Goal: Information Seeking & Learning: Learn about a topic

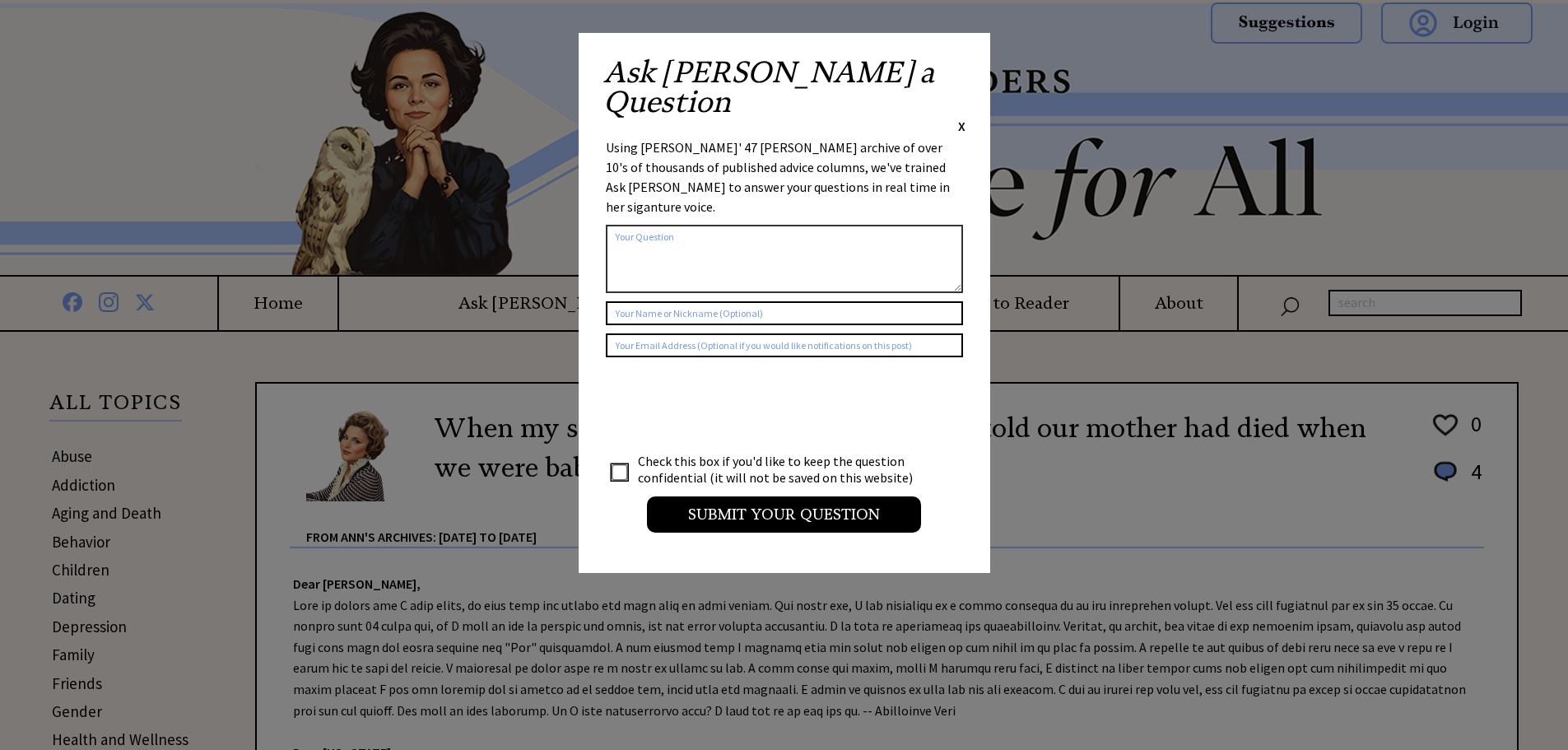
click at [958, 118] on span "X" at bounding box center [961, 126] width 7 height 17
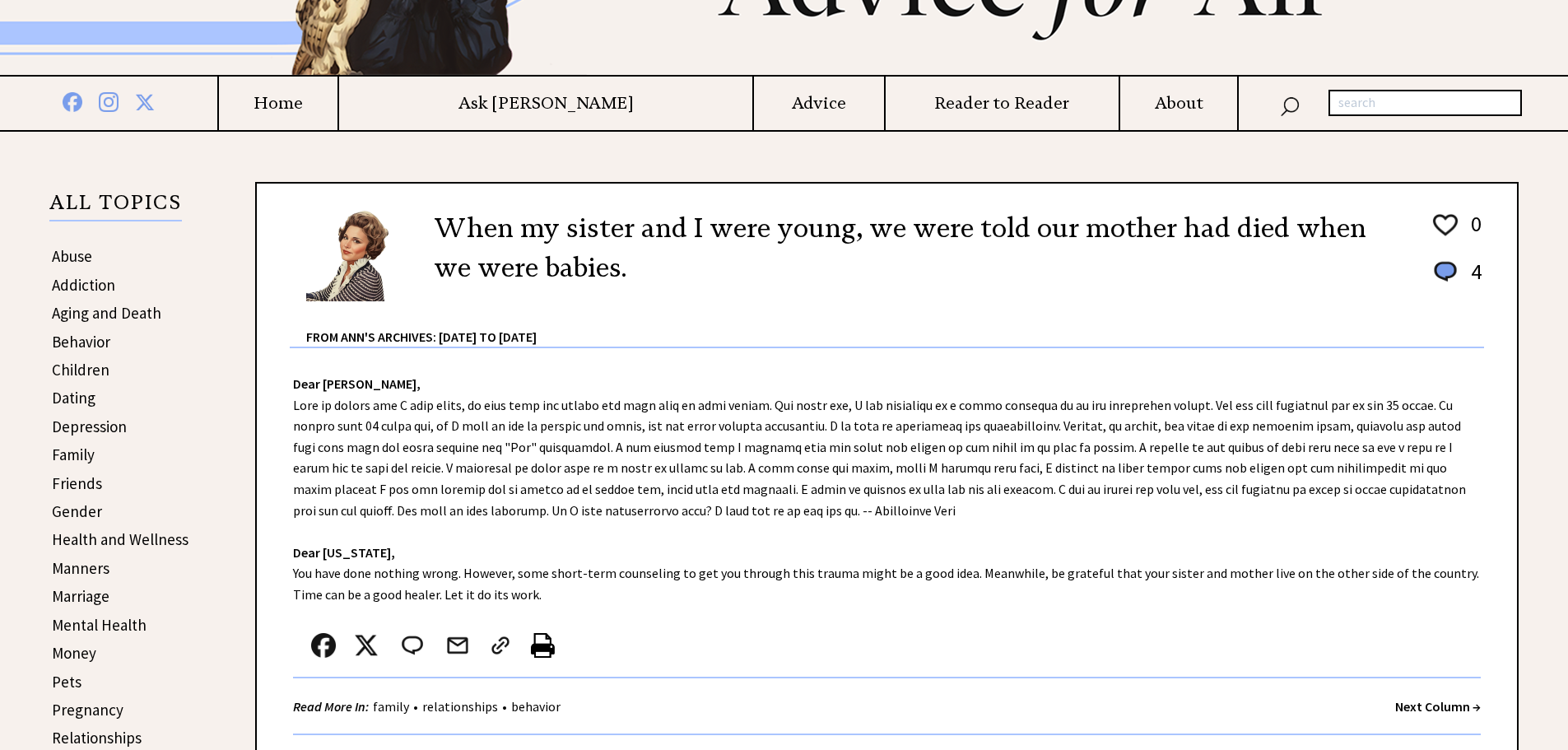
scroll to position [165, 0]
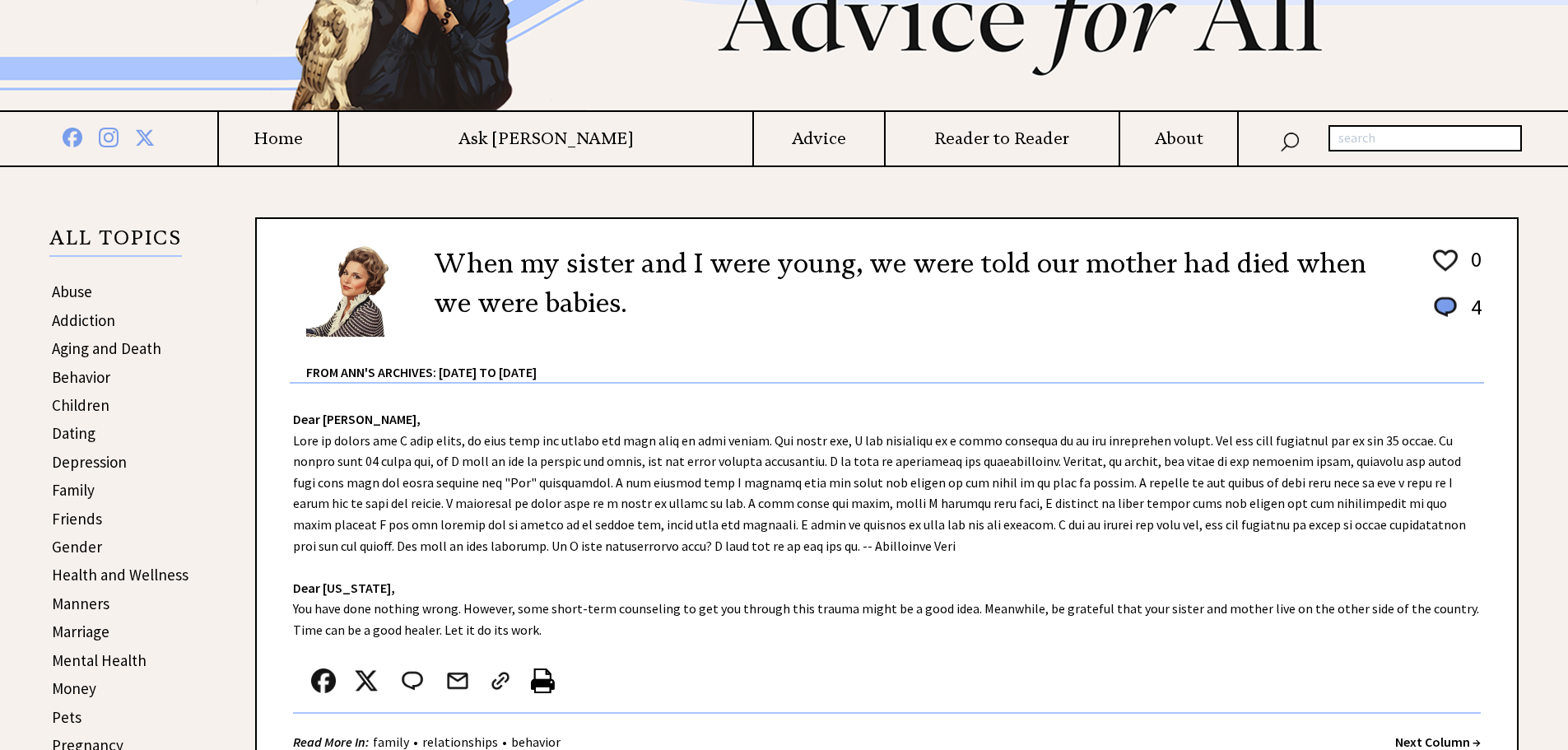
click at [78, 292] on link "Abuse" at bounding box center [71, 291] width 40 height 20
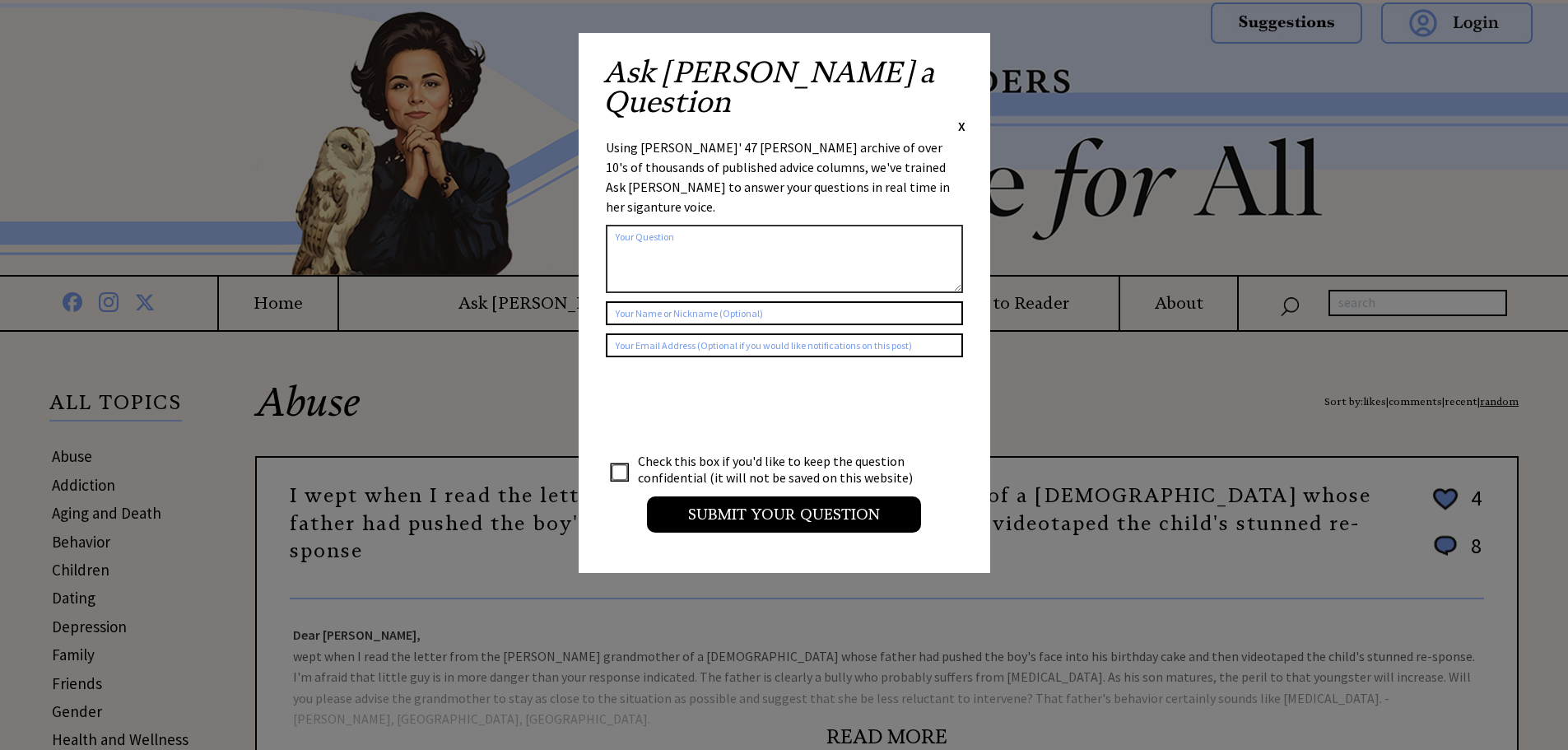
click at [966, 64] on div "Ask Ann a Question X Using Ann Landers' 47 vear archive of over 10's of thousan…" at bounding box center [785, 302] width 412 height 540
drag, startPoint x: 961, startPoint y: 65, endPoint x: 960, endPoint y: 75, distance: 10.0
click at [961, 118] on span "X" at bounding box center [961, 126] width 7 height 17
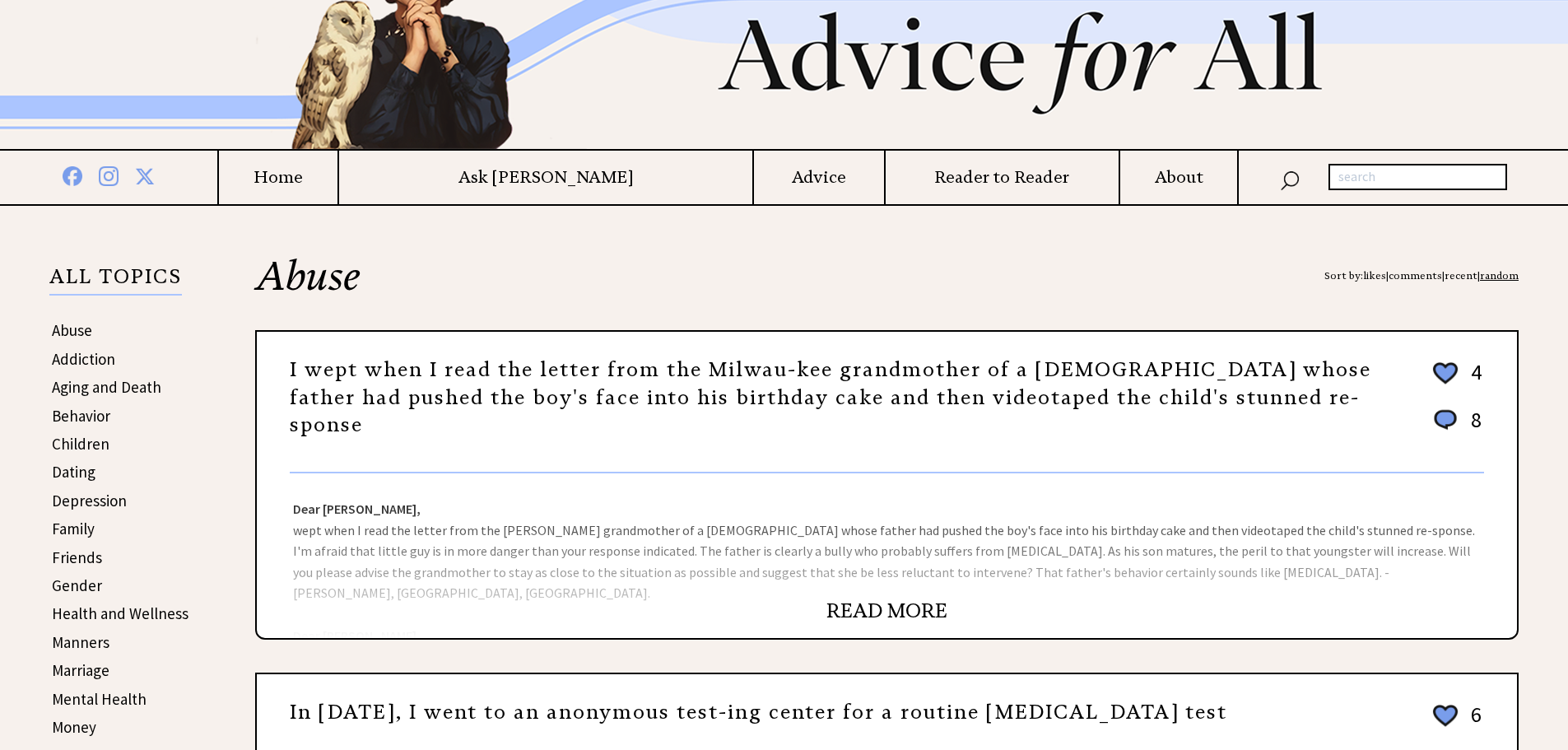
scroll to position [165, 0]
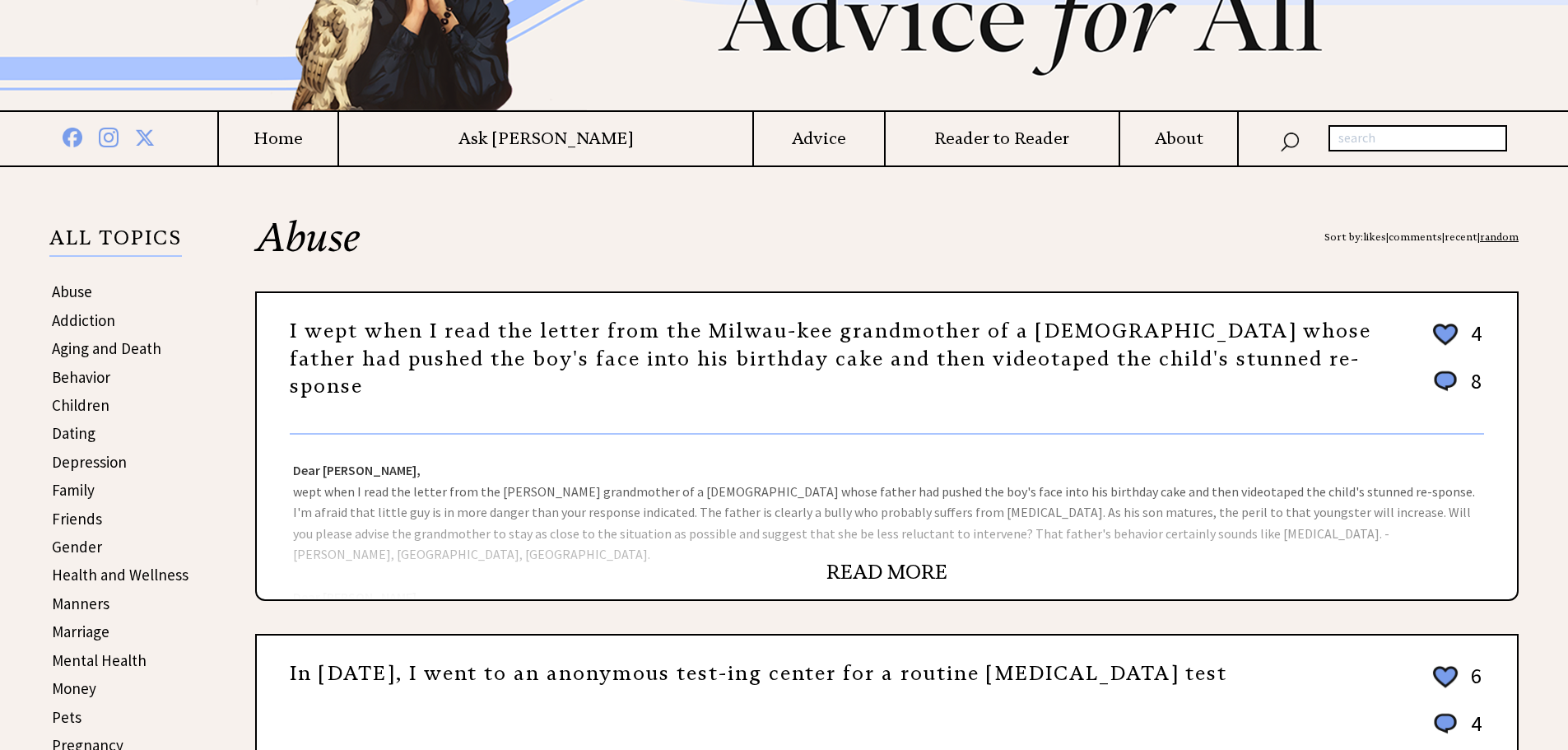
click at [900, 572] on link "READ MORE" at bounding box center [887, 572] width 121 height 25
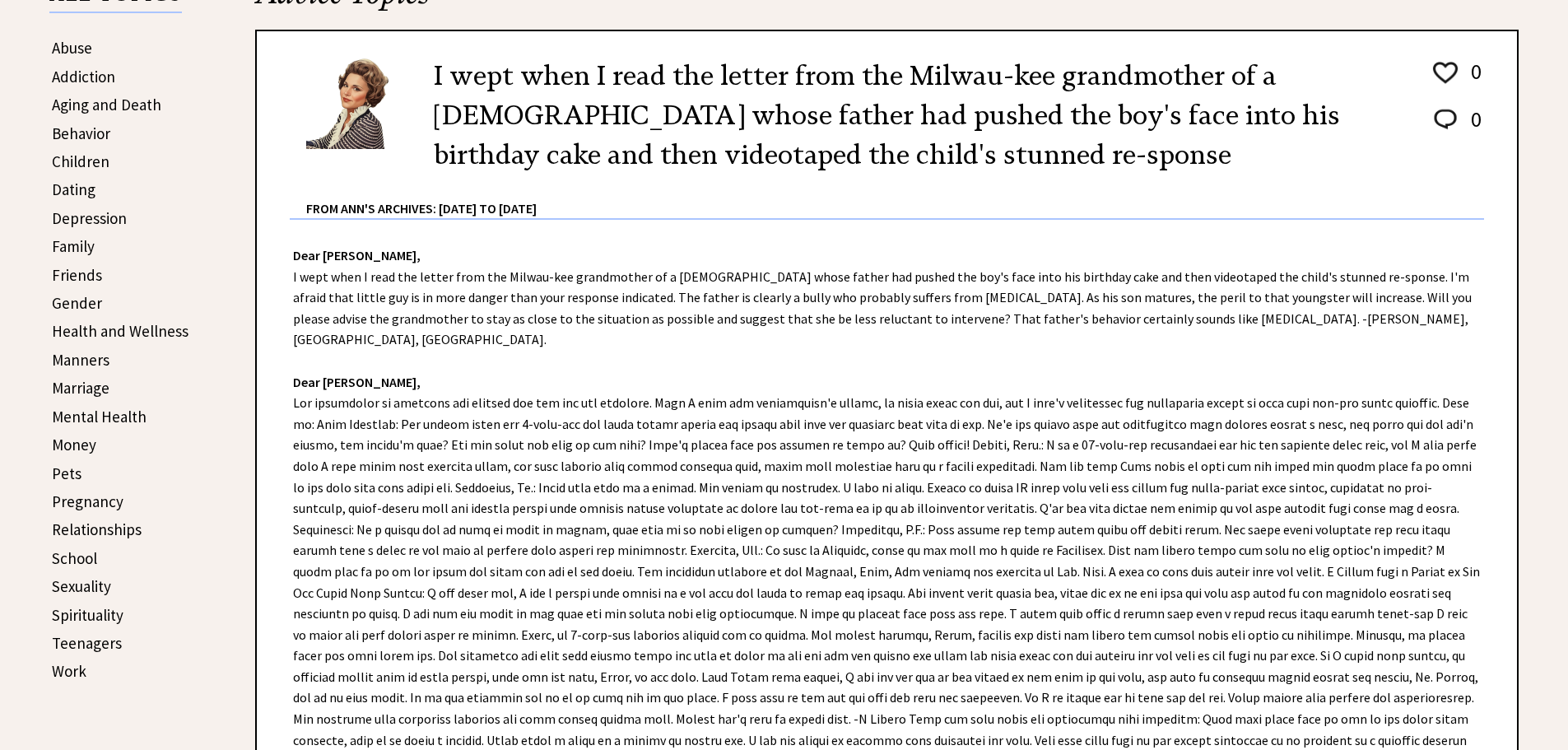
scroll to position [411, 0]
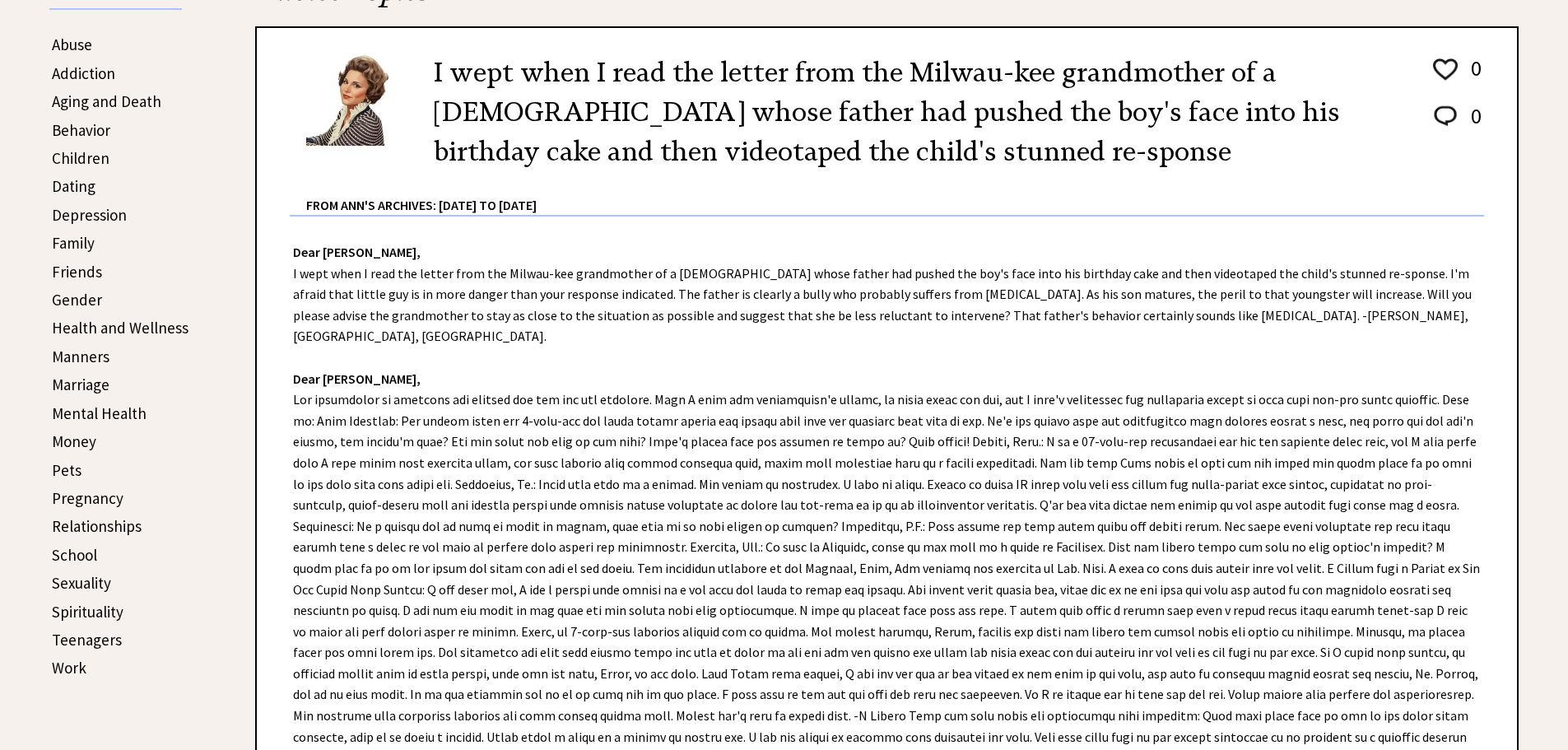
click at [87, 73] on link "Addiction" at bounding box center [82, 73] width 63 height 20
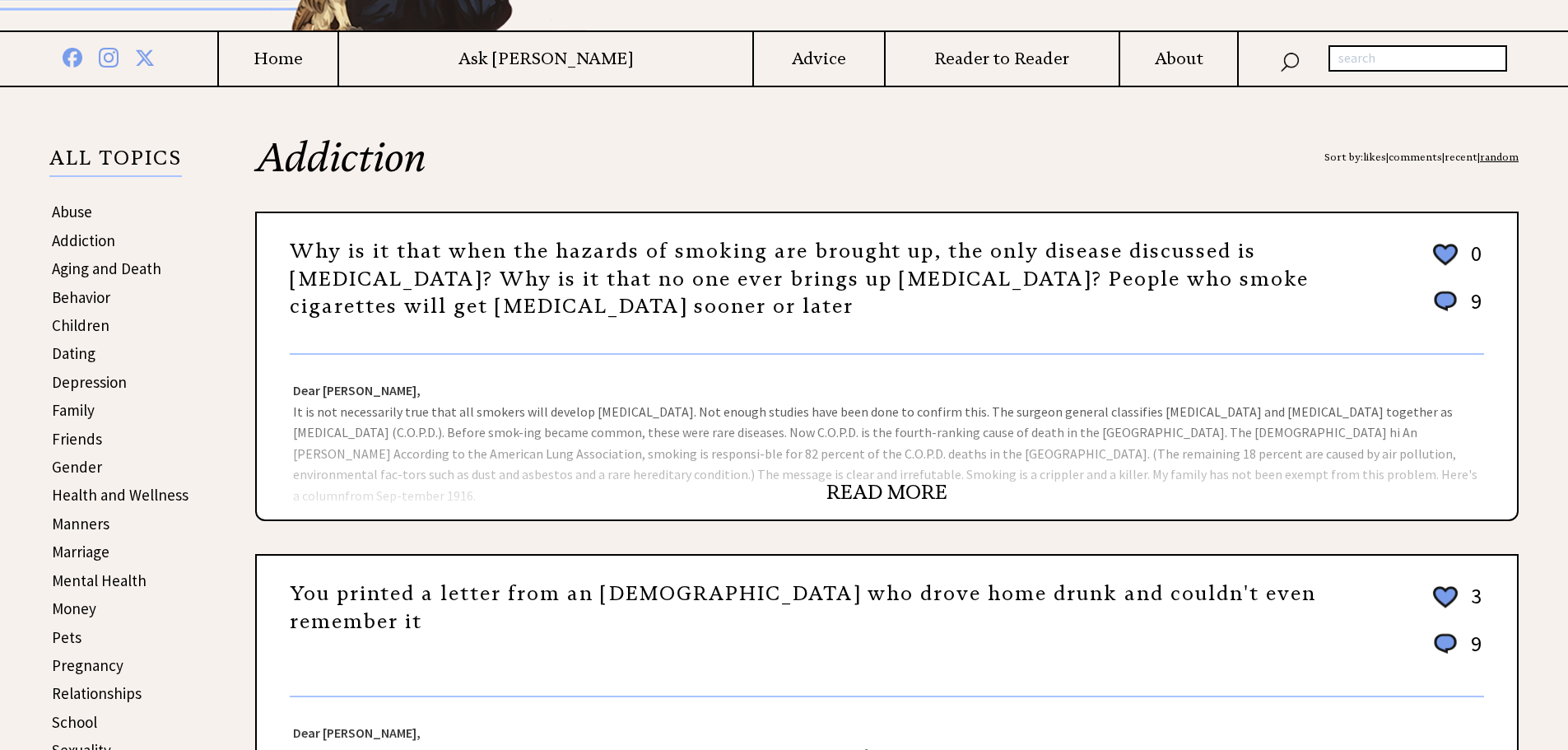
scroll to position [246, 0]
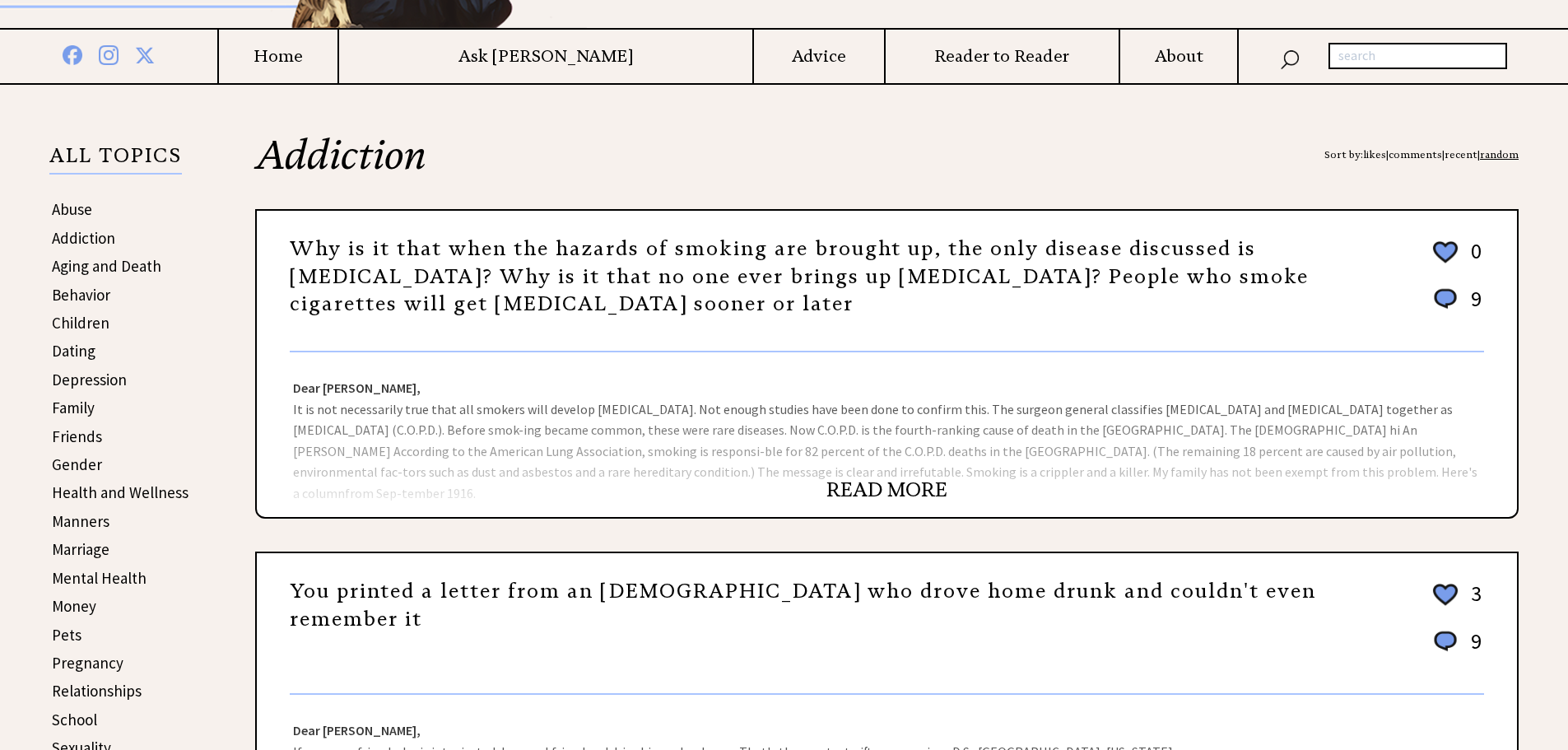
click at [890, 485] on link "READ MORE" at bounding box center [887, 489] width 121 height 25
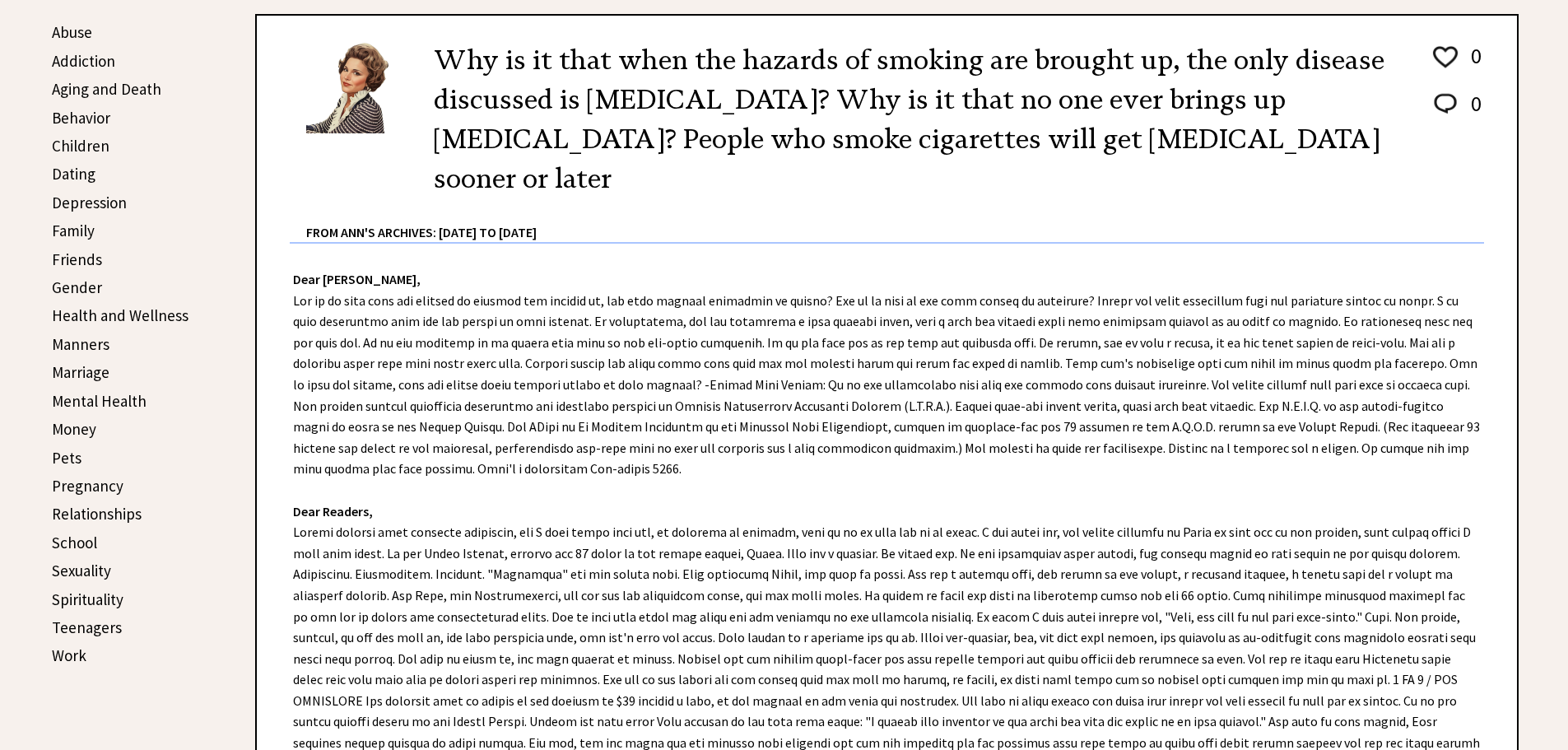
scroll to position [411, 0]
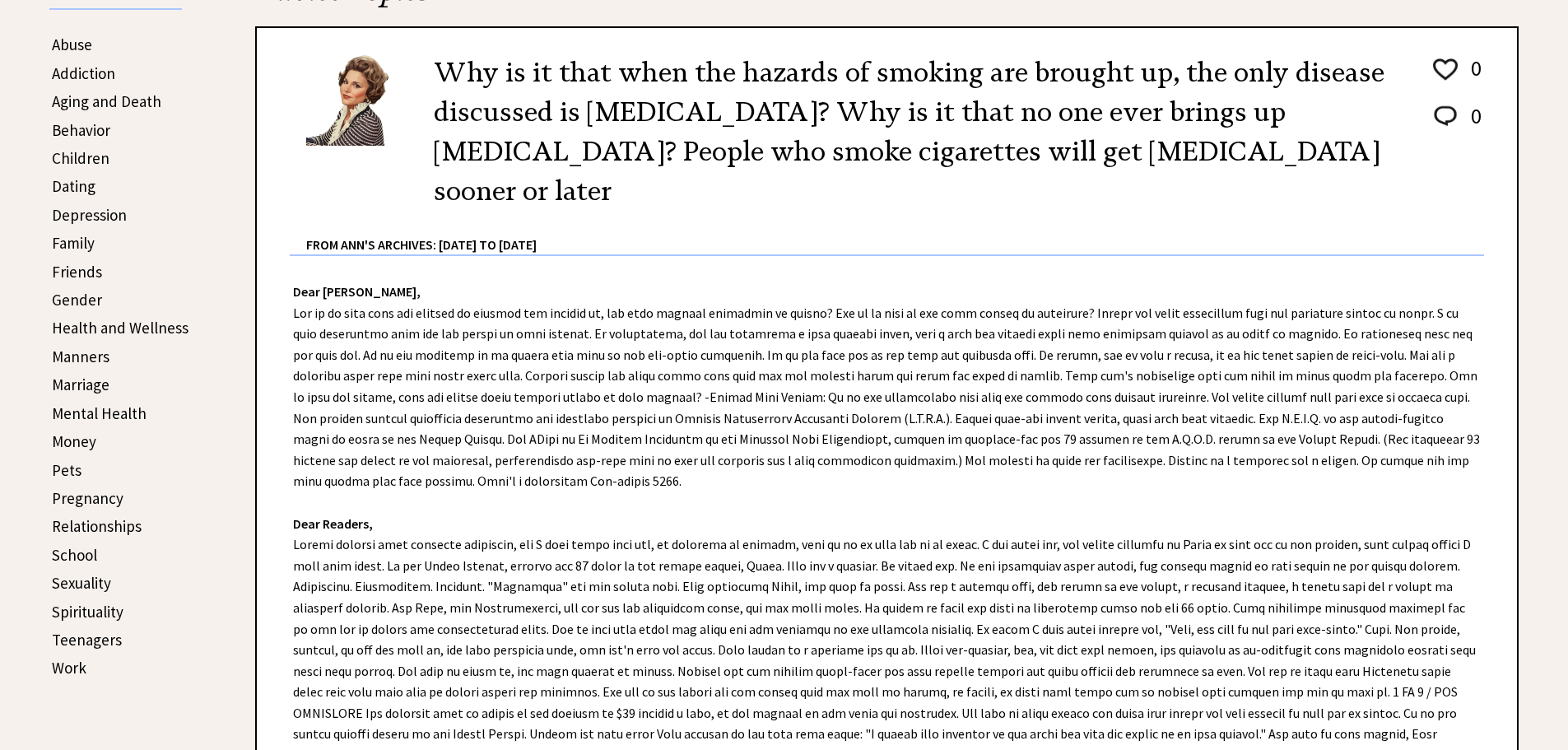
click at [80, 385] on link "Marriage" at bounding box center [80, 384] width 58 height 20
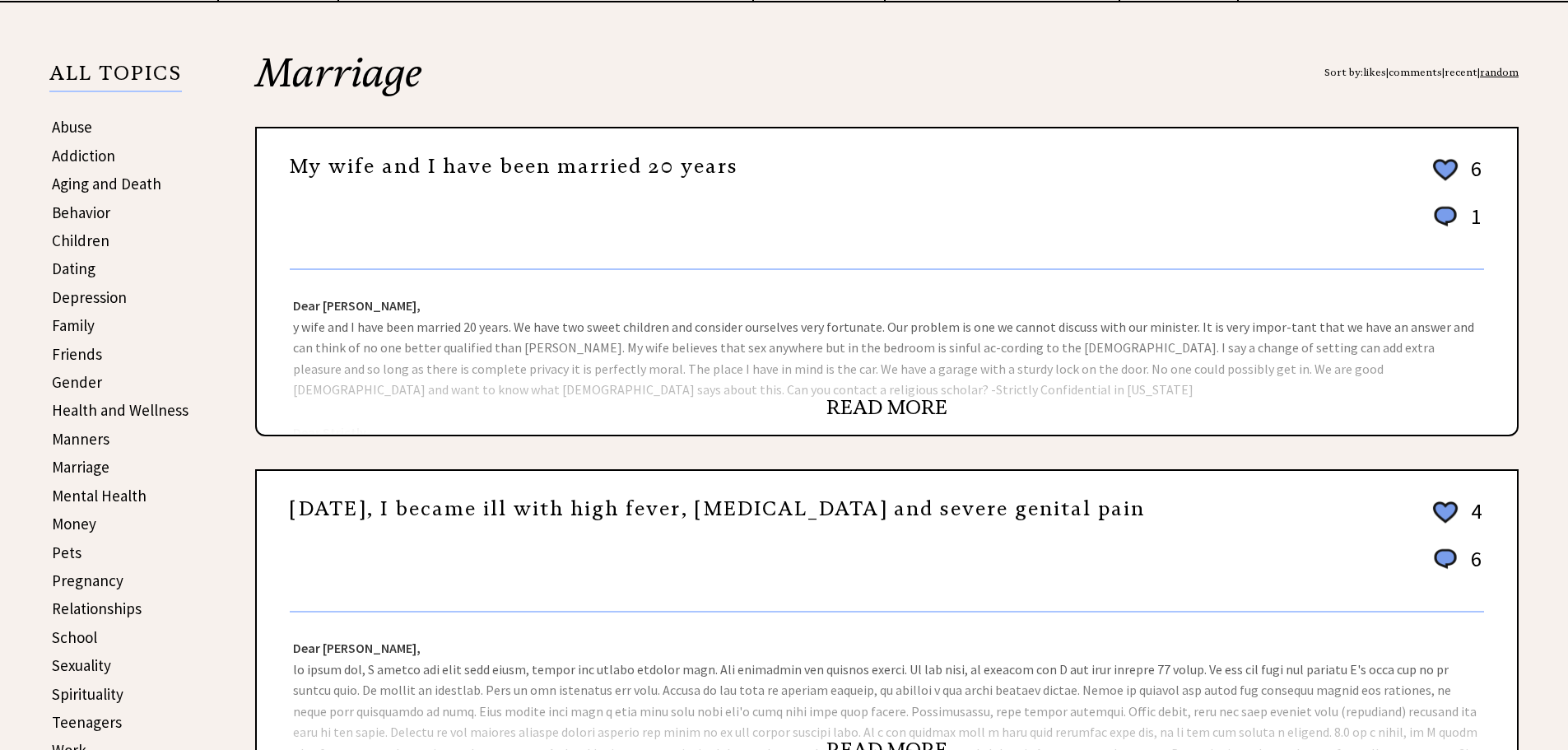
scroll to position [411, 0]
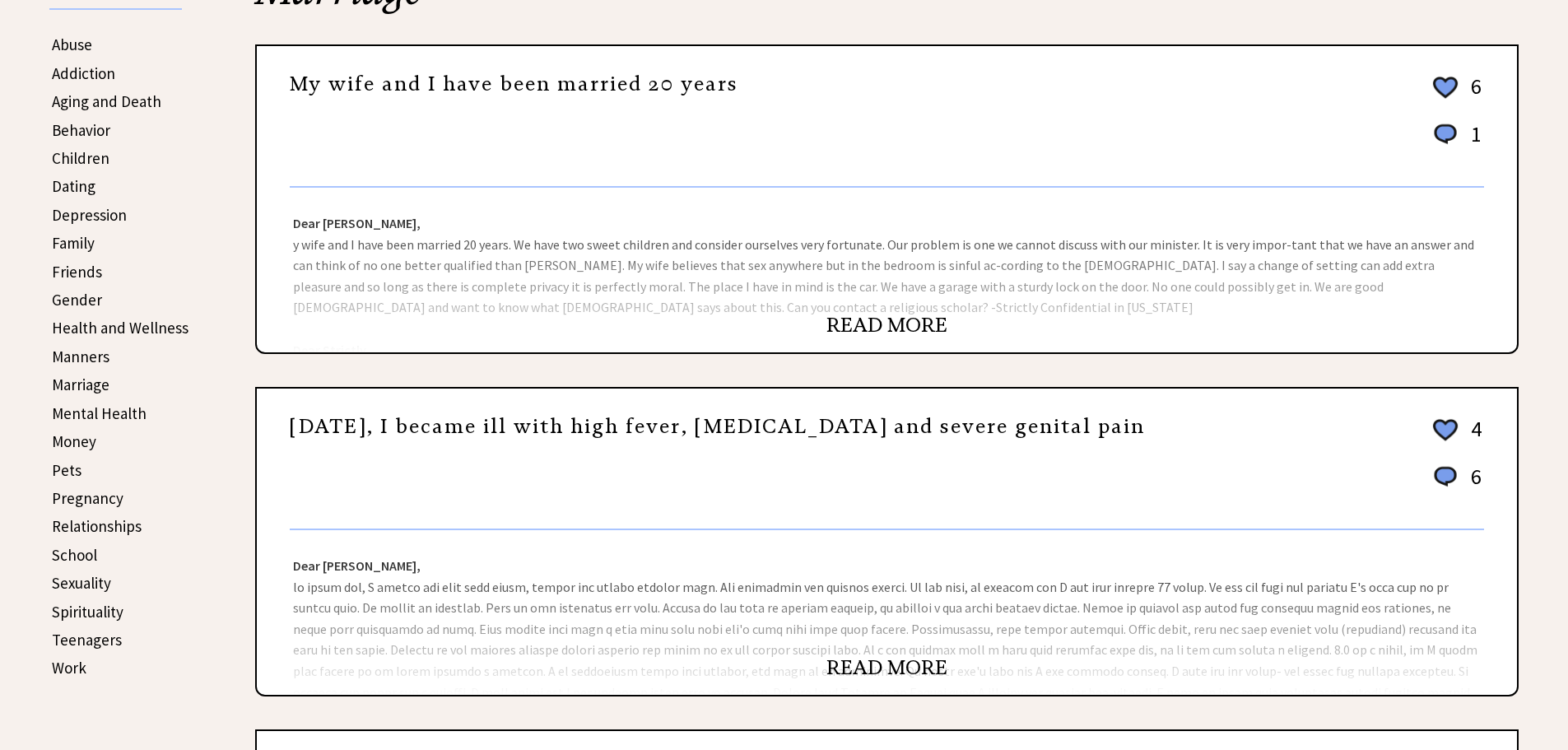
click at [848, 324] on link "READ MORE" at bounding box center [887, 325] width 121 height 25
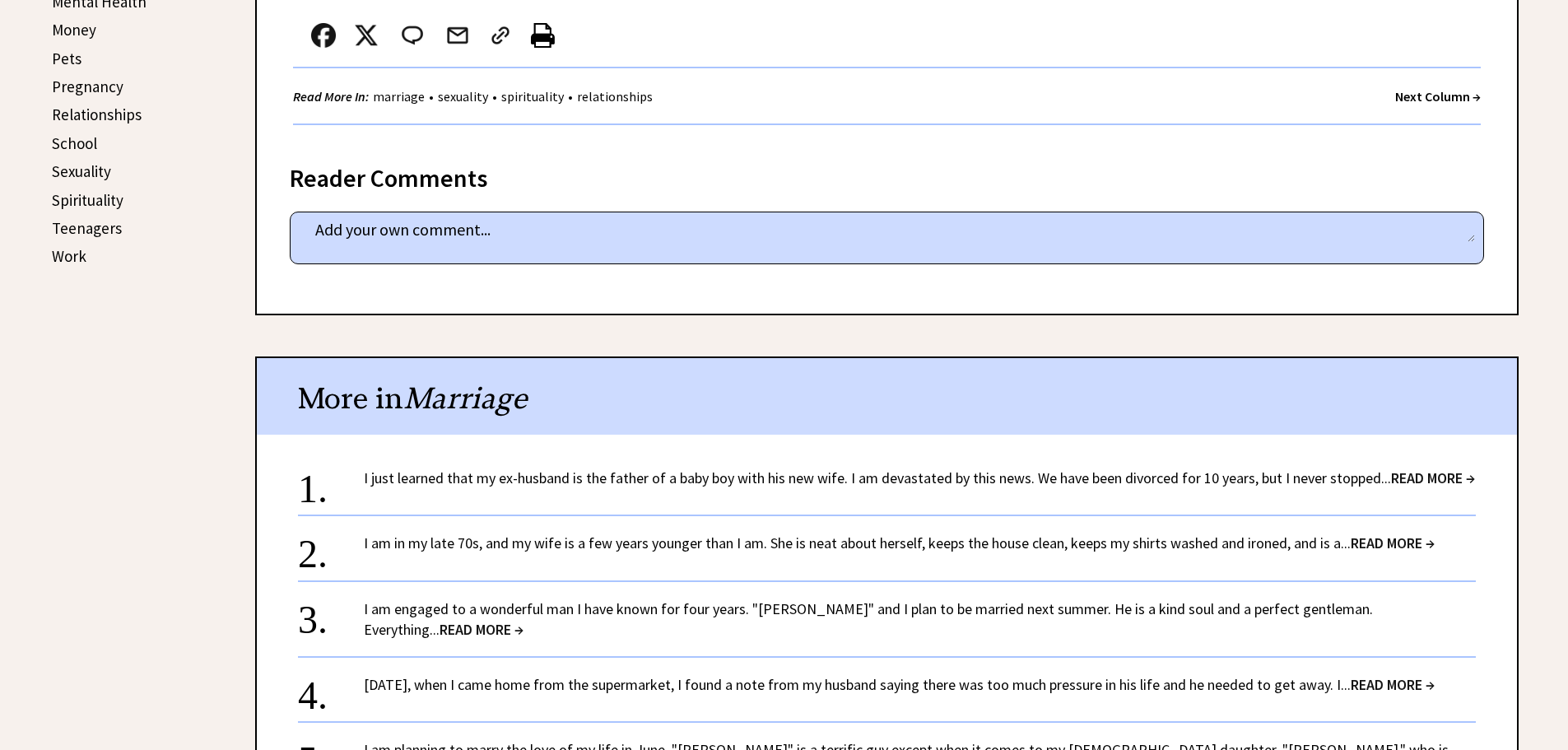
scroll to position [905, 0]
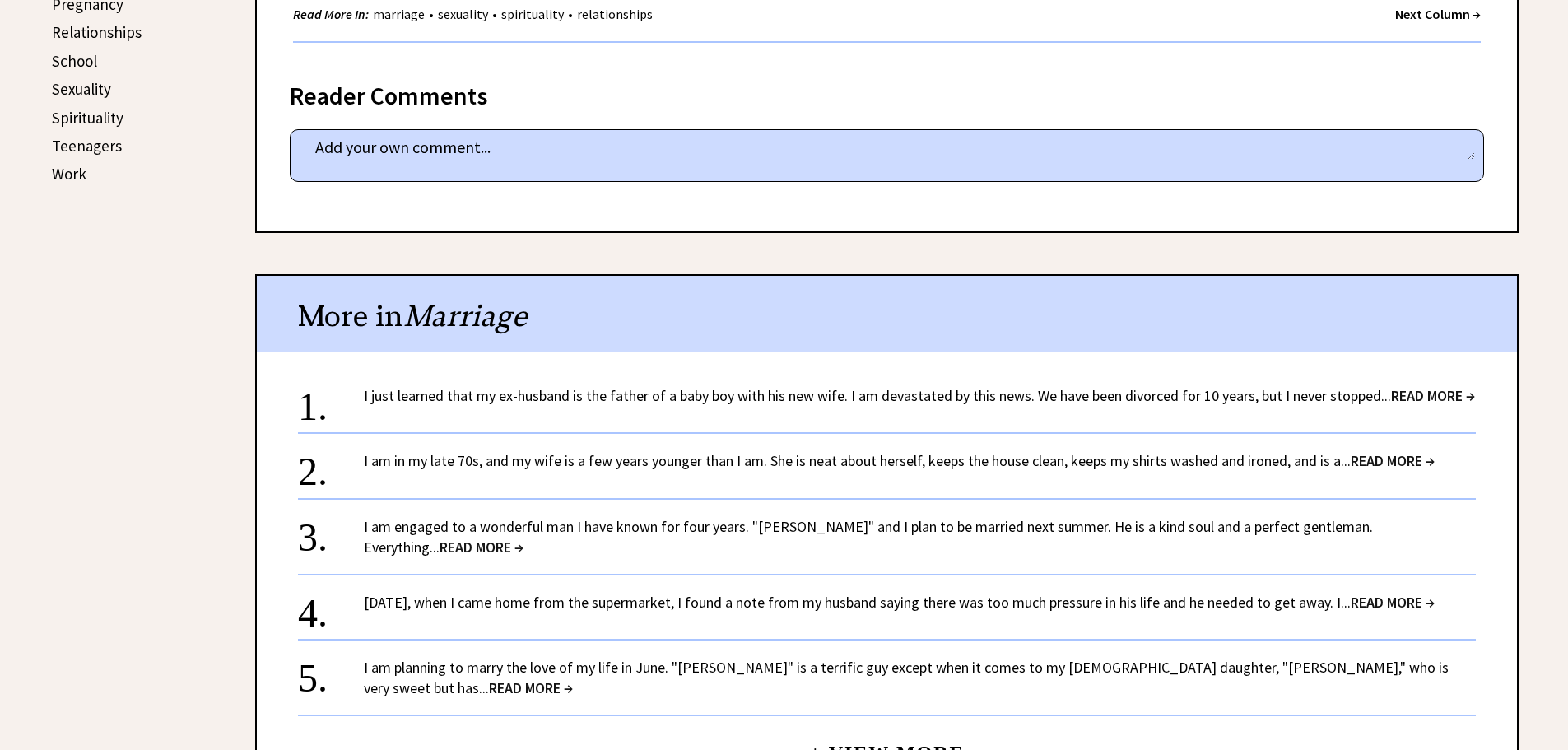
click at [63, 83] on link "Sexuality" at bounding box center [81, 89] width 59 height 20
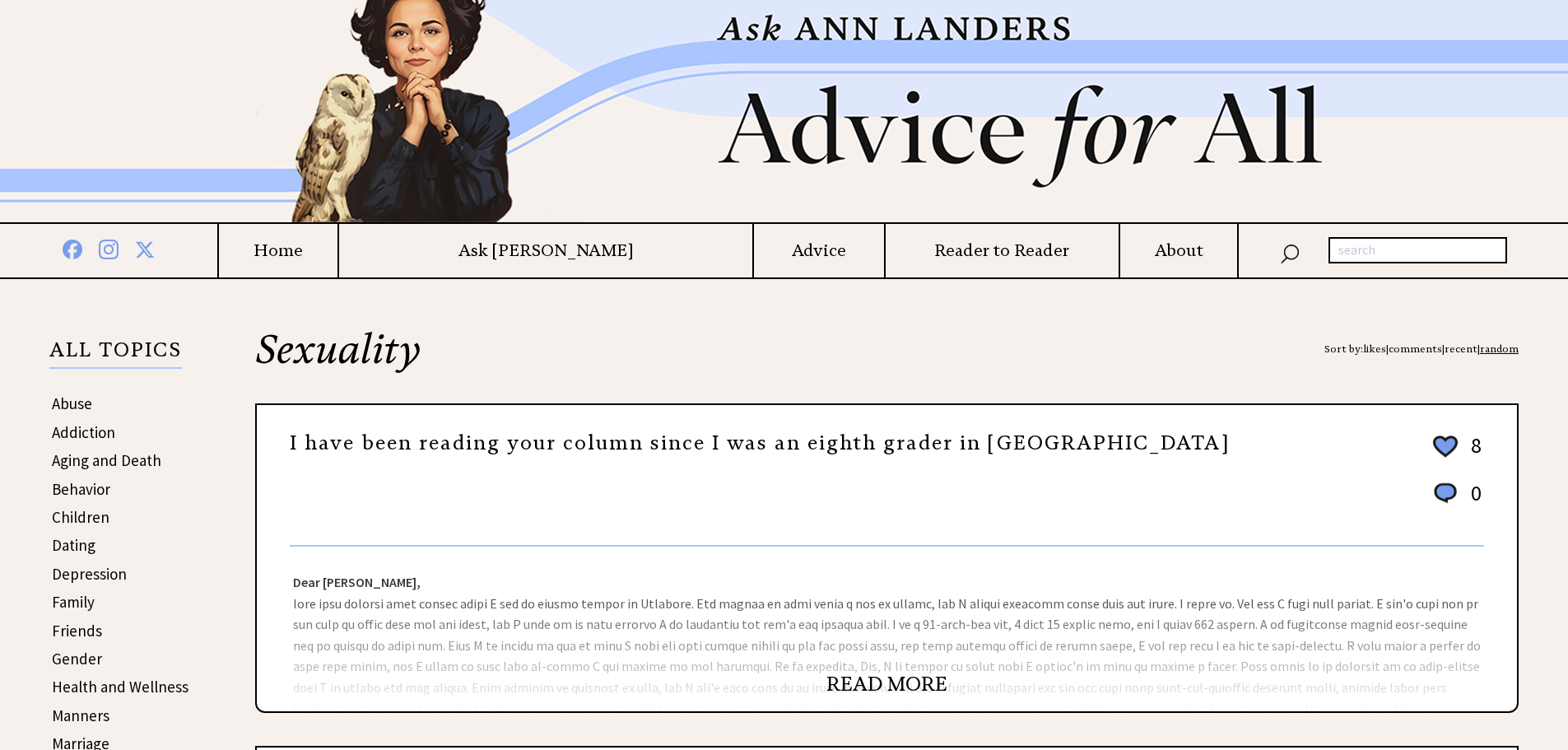
scroll to position [246, 0]
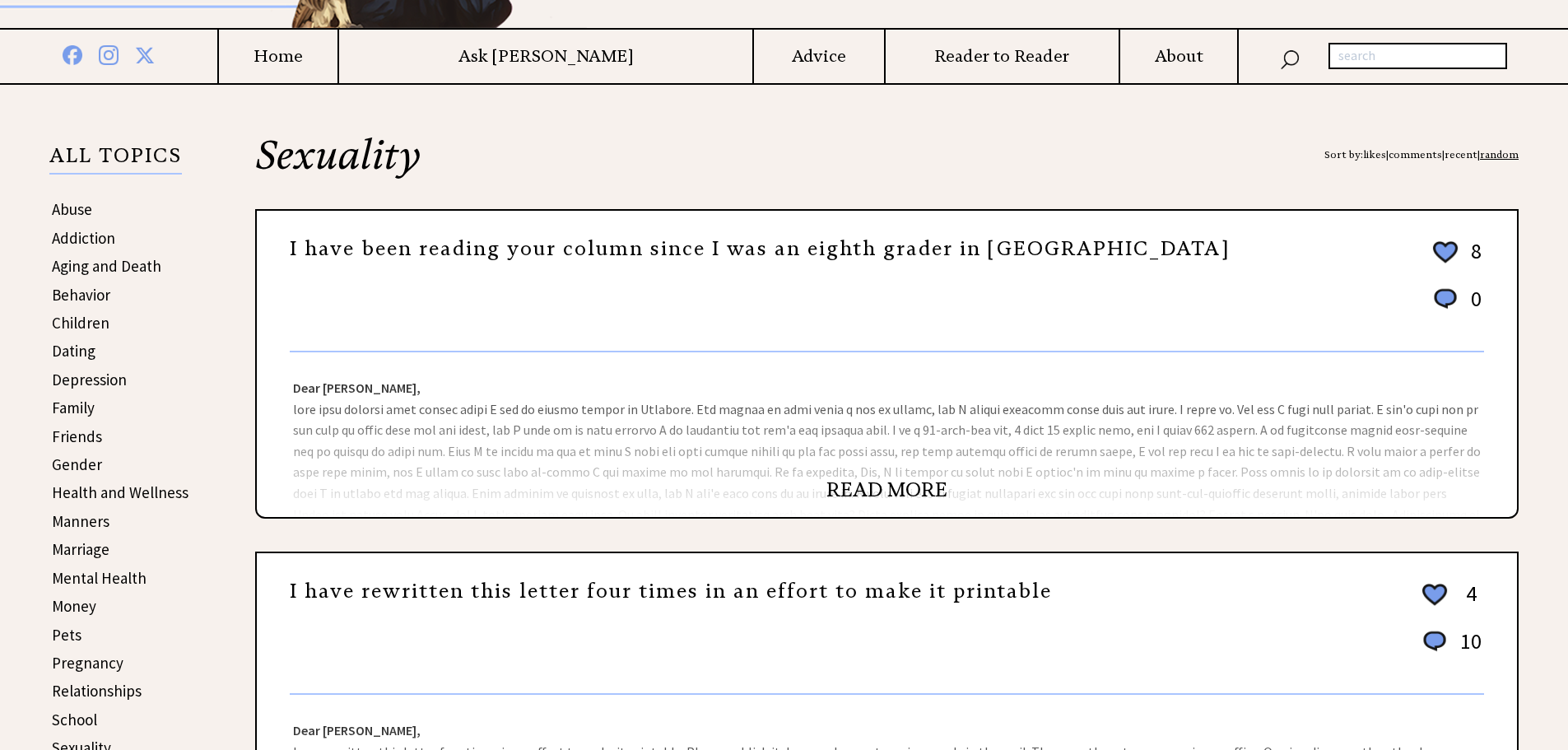
click at [874, 488] on link "READ MORE" at bounding box center [887, 489] width 121 height 25
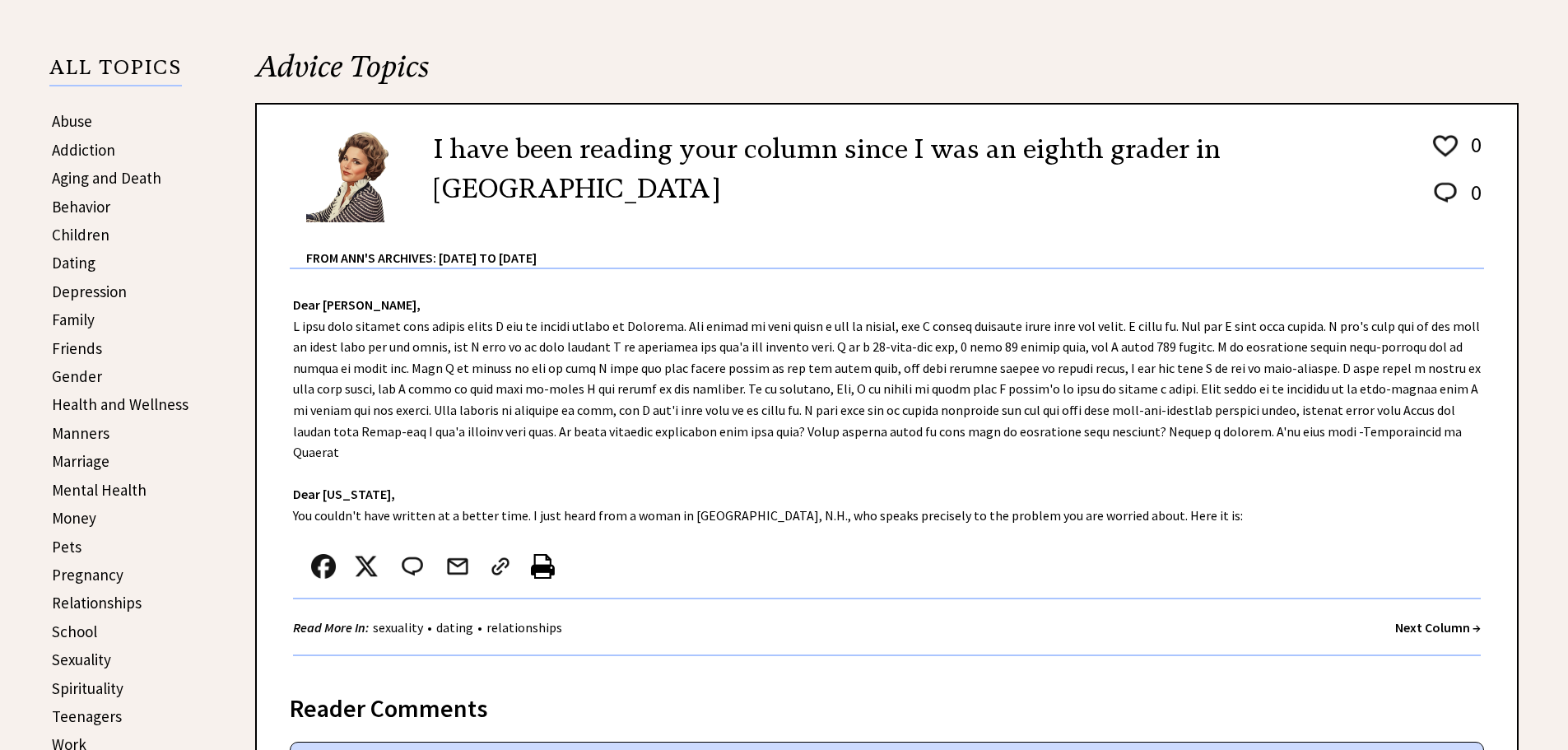
scroll to position [576, 0]
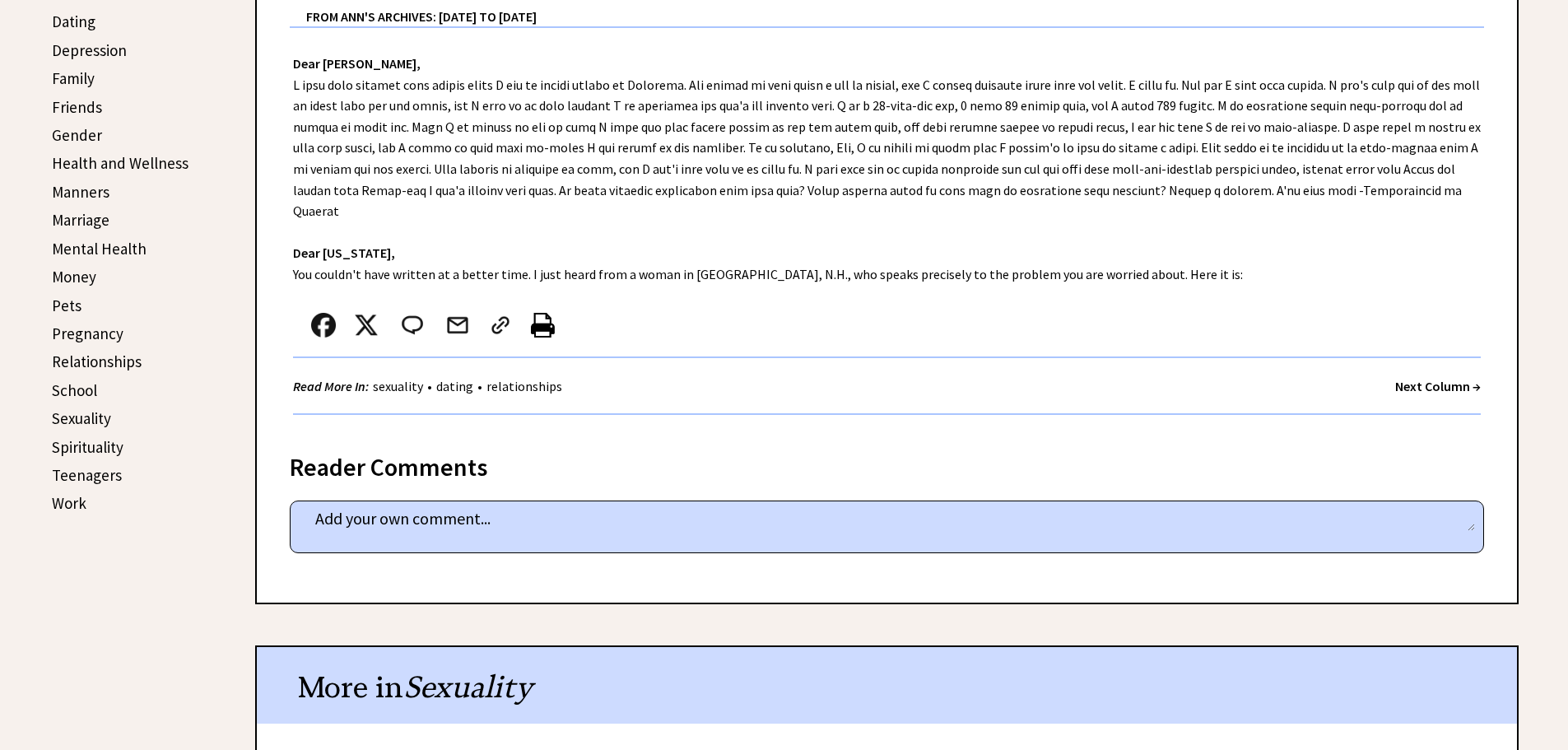
click at [1456, 384] on strong "Next Column →" at bounding box center [1438, 386] width 86 height 17
